Goal: Navigation & Orientation: Find specific page/section

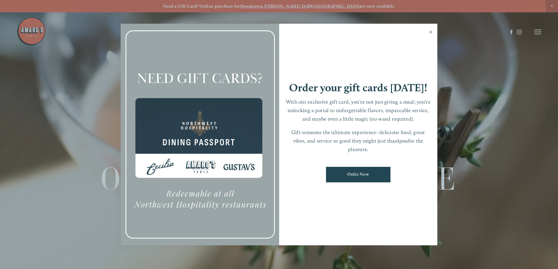
click at [430, 31] on link "Close" at bounding box center [430, 33] width 11 height 16
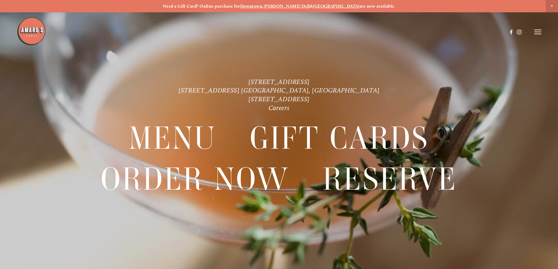
click at [534, 30] on icon at bounding box center [537, 31] width 7 height 5
click at [414, 32] on span "Menu" at bounding box center [415, 32] width 12 height 6
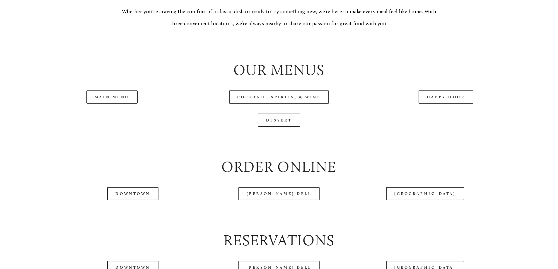
scroll to position [644, 0]
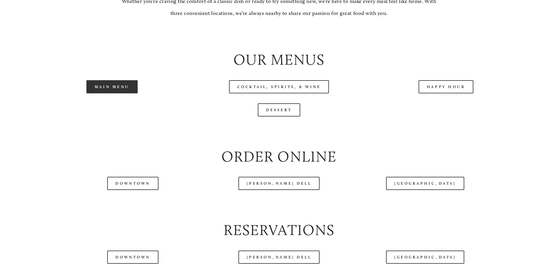
click at [113, 93] on link "Main Menu" at bounding box center [111, 86] width 51 height 13
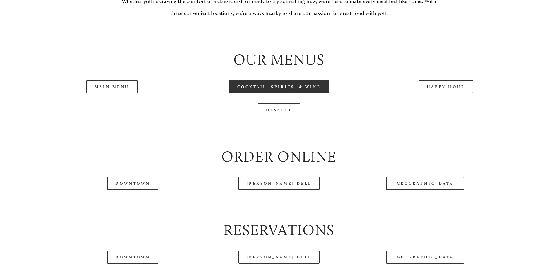
click at [291, 93] on link "Cocktail, Spirits, & Wine" at bounding box center [279, 86] width 100 height 13
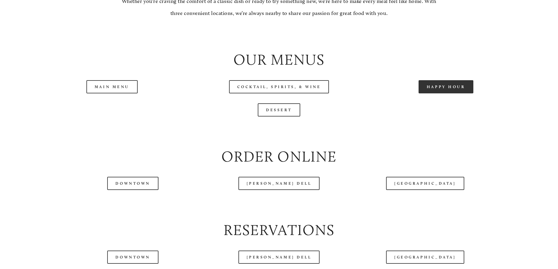
click at [445, 93] on link "Happy Hour" at bounding box center [445, 86] width 55 height 13
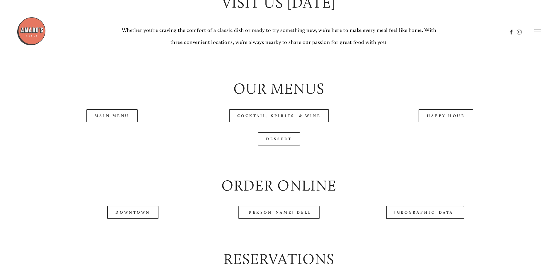
scroll to position [615, 0]
click at [282, 146] on link "Dessert" at bounding box center [279, 139] width 42 height 13
